Goal: Information Seeking & Learning: Learn about a topic

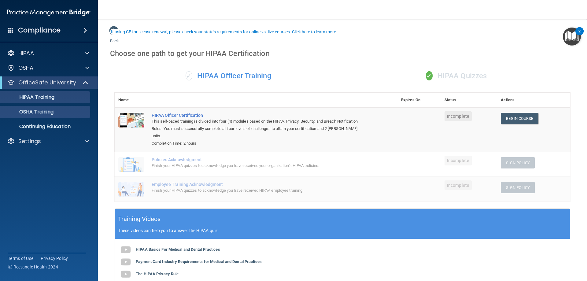
scroll to position [31, 0]
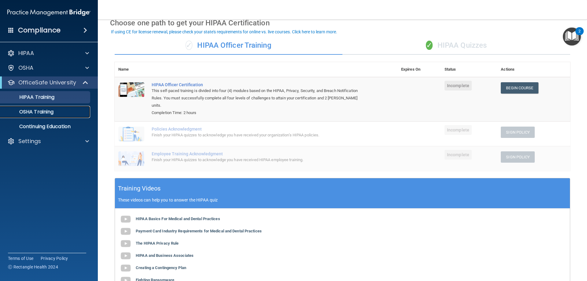
click at [48, 110] on p "OSHA Training" at bounding box center [29, 112] width 50 height 6
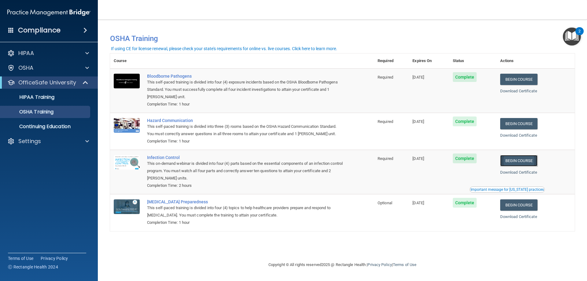
click at [513, 159] on link "Begin Course" at bounding box center [519, 160] width 37 height 11
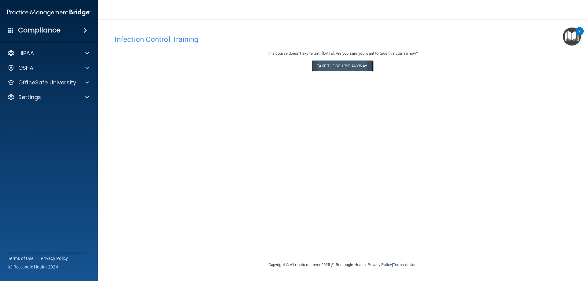
click at [327, 67] on button "Take the course anyway!" at bounding box center [342, 65] width 61 height 11
